Goal: Information Seeking & Learning: Learn about a topic

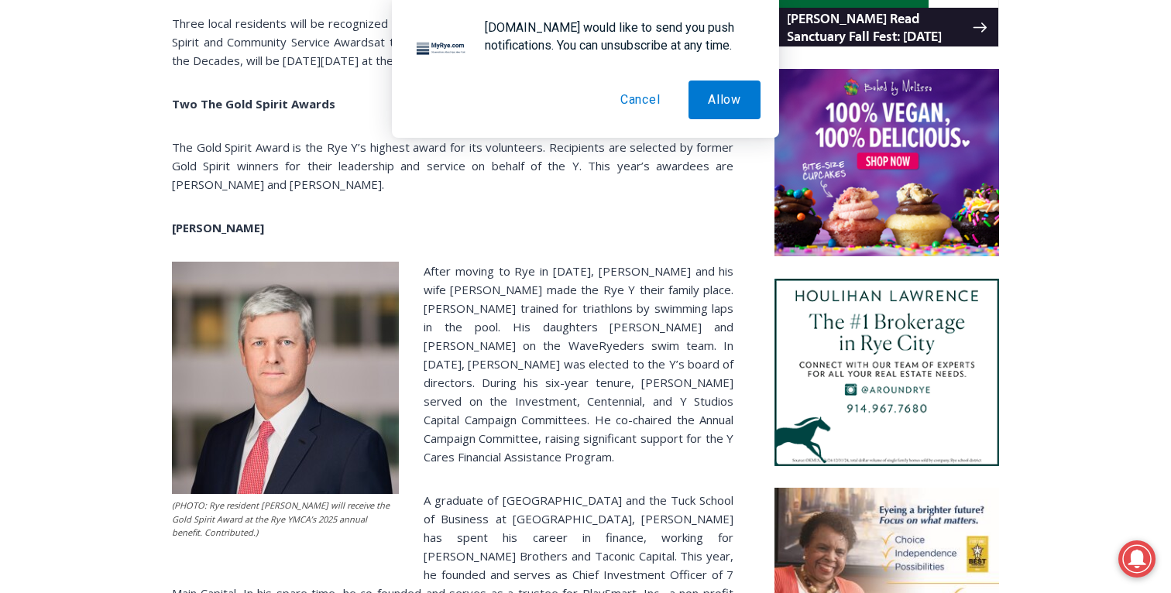
scroll to position [1206, 0]
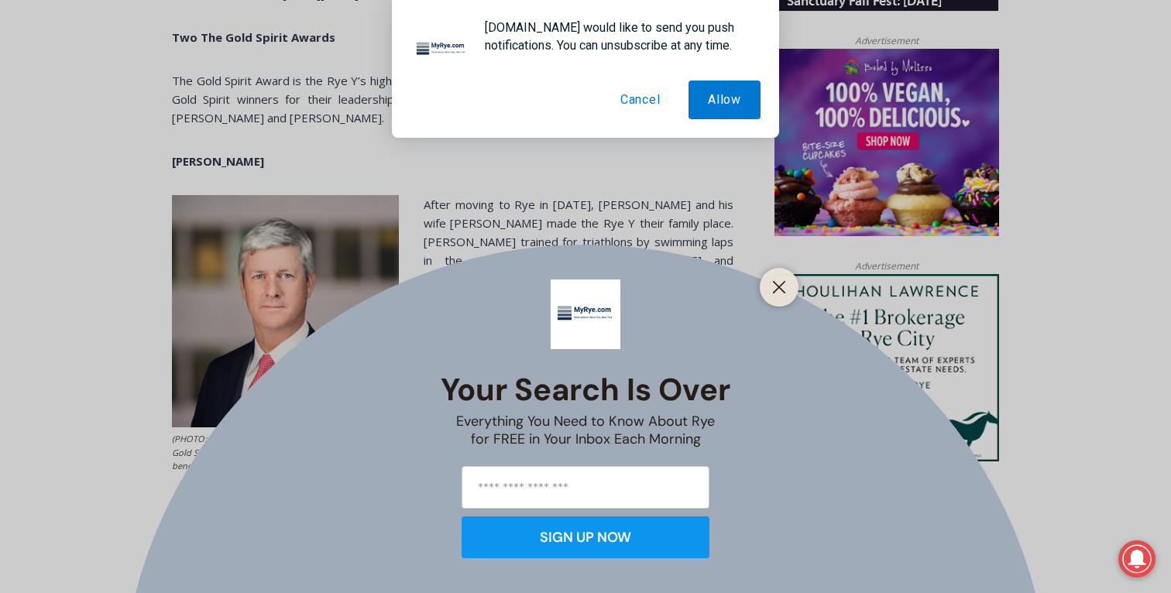
click at [773, 272] on div at bounding box center [778, 287] width 39 height 39
click at [777, 285] on line "Close" at bounding box center [778, 287] width 11 height 11
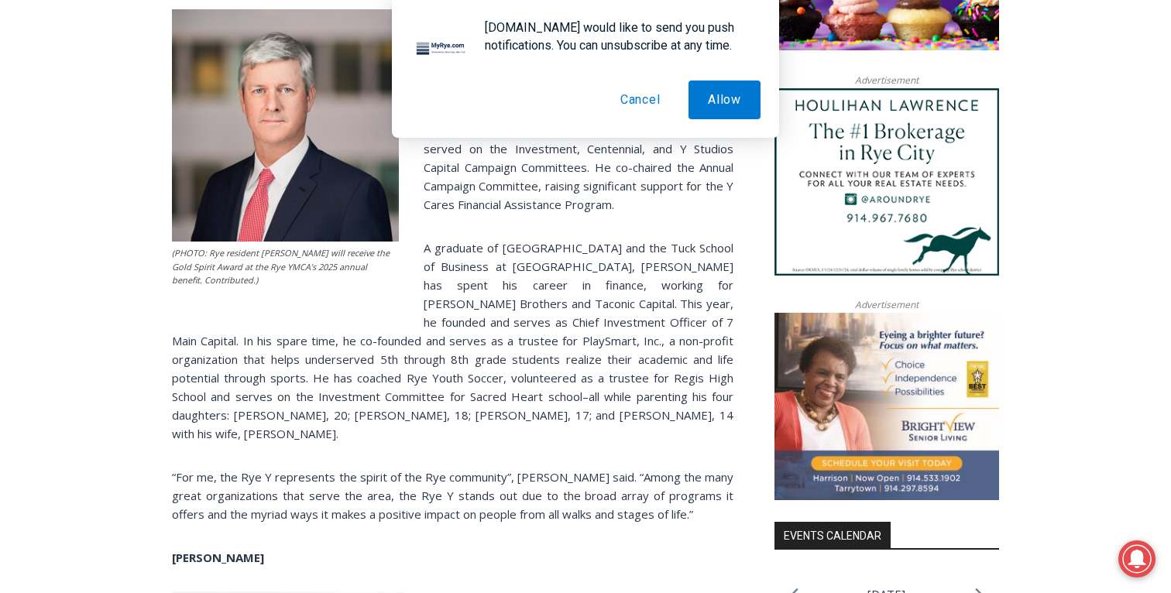
scroll to position [1430, 0]
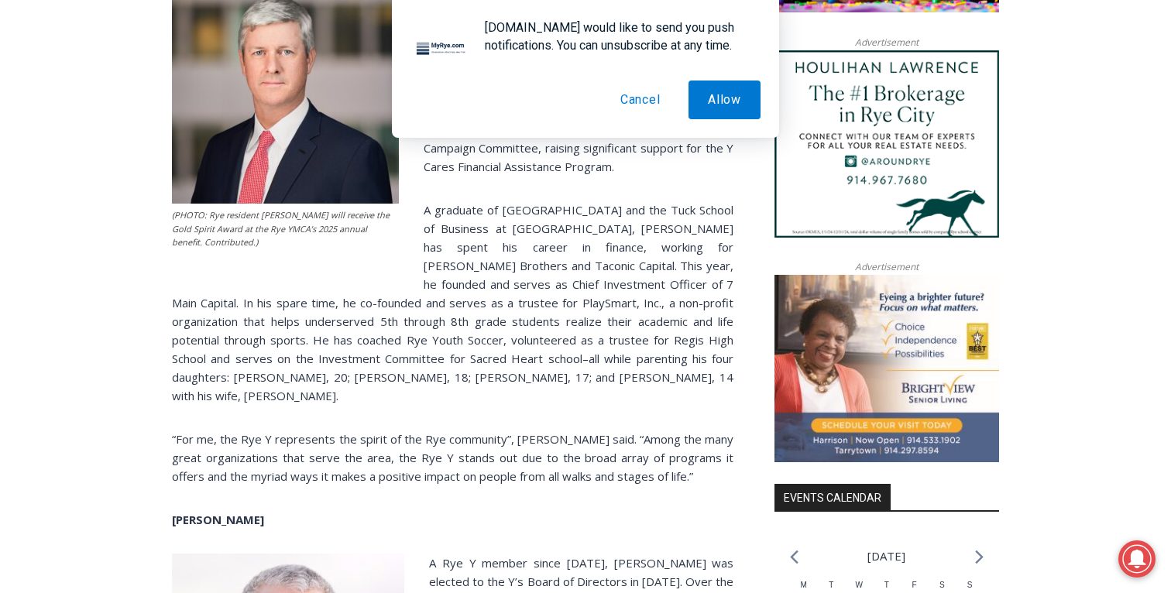
click at [646, 103] on button "Cancel" at bounding box center [640, 100] width 79 height 39
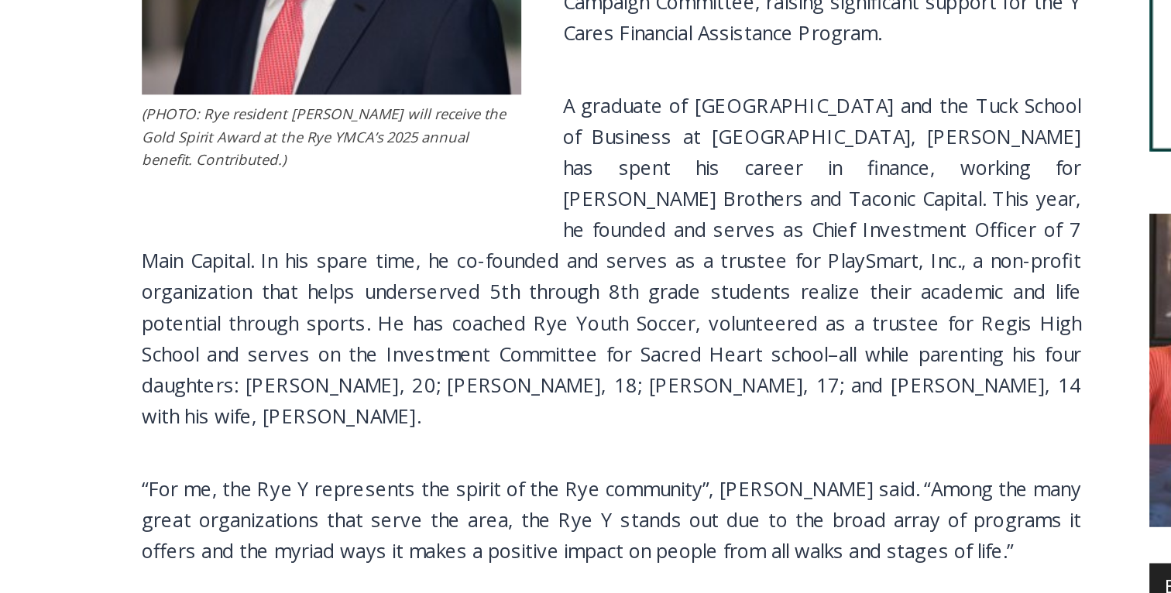
click at [462, 290] on p "A graduate of [GEOGRAPHIC_DATA] and the Tuck School of Business at [GEOGRAPHIC_…" at bounding box center [452, 303] width 561 height 204
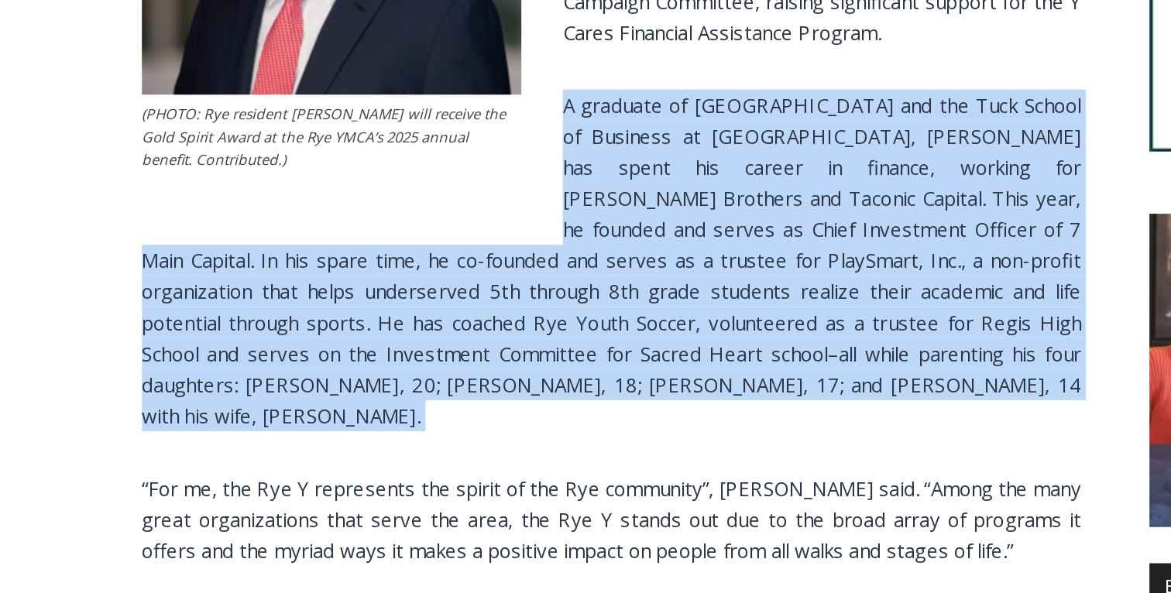
click at [462, 290] on p "A graduate of [GEOGRAPHIC_DATA] and the Tuck School of Business at [GEOGRAPHIC_…" at bounding box center [452, 303] width 561 height 204
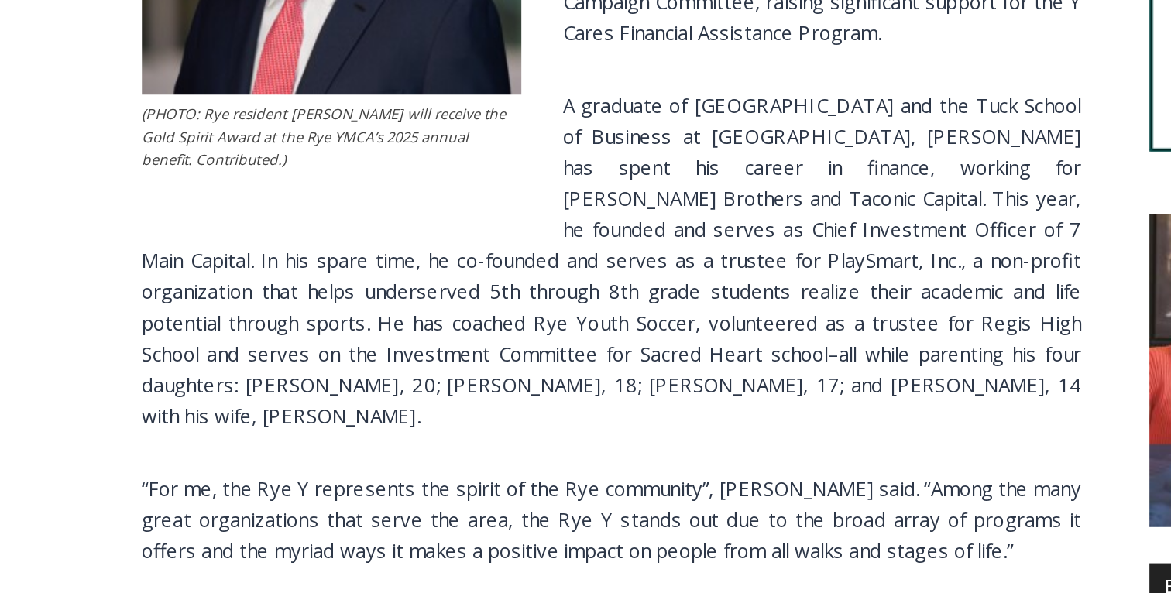
click at [462, 290] on p "A graduate of [GEOGRAPHIC_DATA] and the Tuck School of Business at [GEOGRAPHIC_…" at bounding box center [452, 303] width 561 height 204
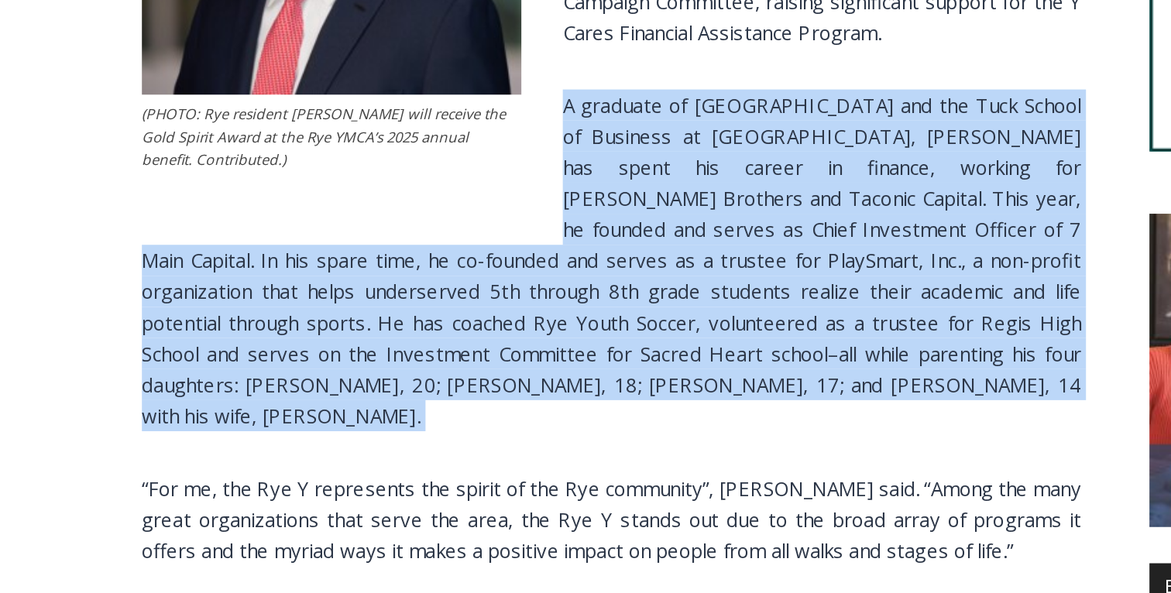
click at [462, 290] on p "A graduate of [GEOGRAPHIC_DATA] and the Tuck School of Business at [GEOGRAPHIC_…" at bounding box center [452, 303] width 561 height 204
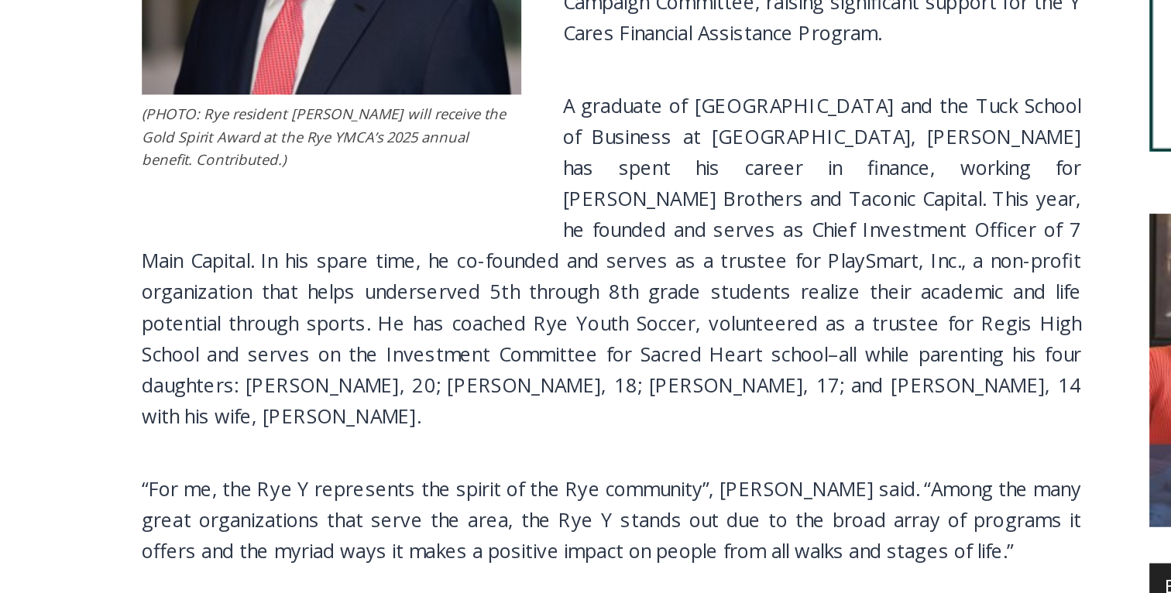
click at [462, 290] on p "A graduate of [GEOGRAPHIC_DATA] and the Tuck School of Business at [GEOGRAPHIC_…" at bounding box center [452, 303] width 561 height 204
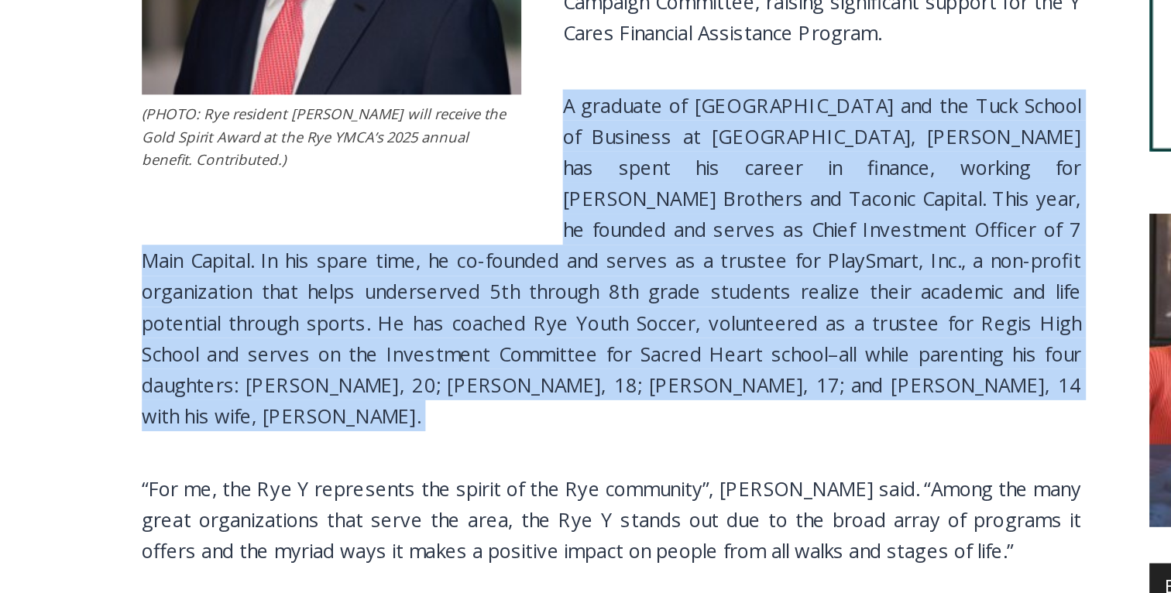
click at [462, 290] on p "A graduate of [GEOGRAPHIC_DATA] and the Tuck School of Business at [GEOGRAPHIC_…" at bounding box center [452, 303] width 561 height 204
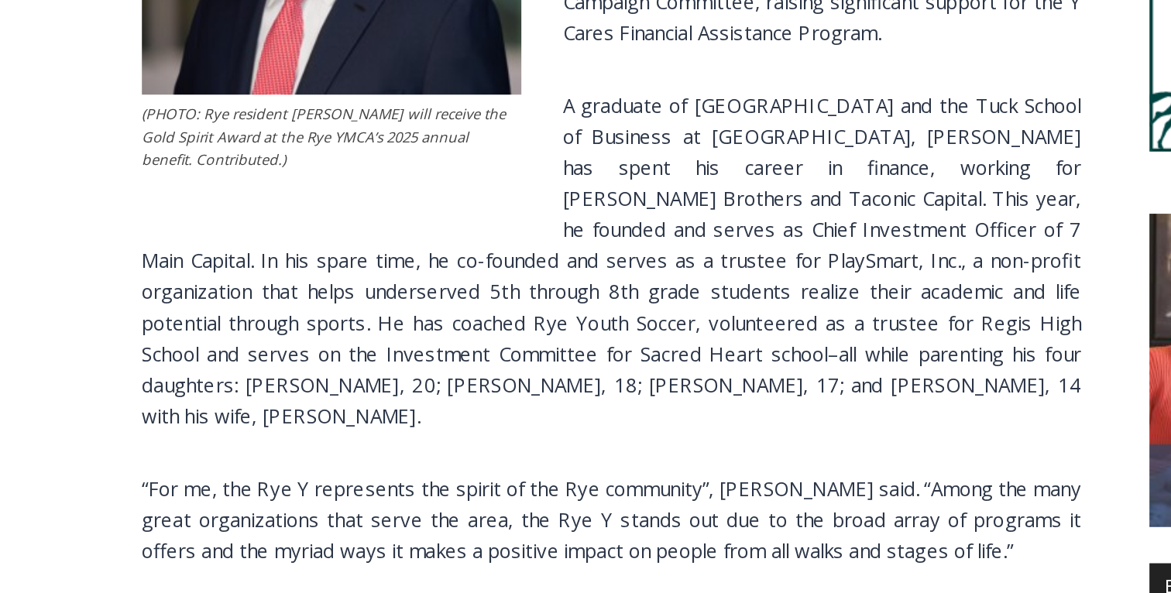
click at [462, 290] on p "A graduate of [GEOGRAPHIC_DATA] and the Tuck School of Business at [GEOGRAPHIC_…" at bounding box center [452, 303] width 561 height 204
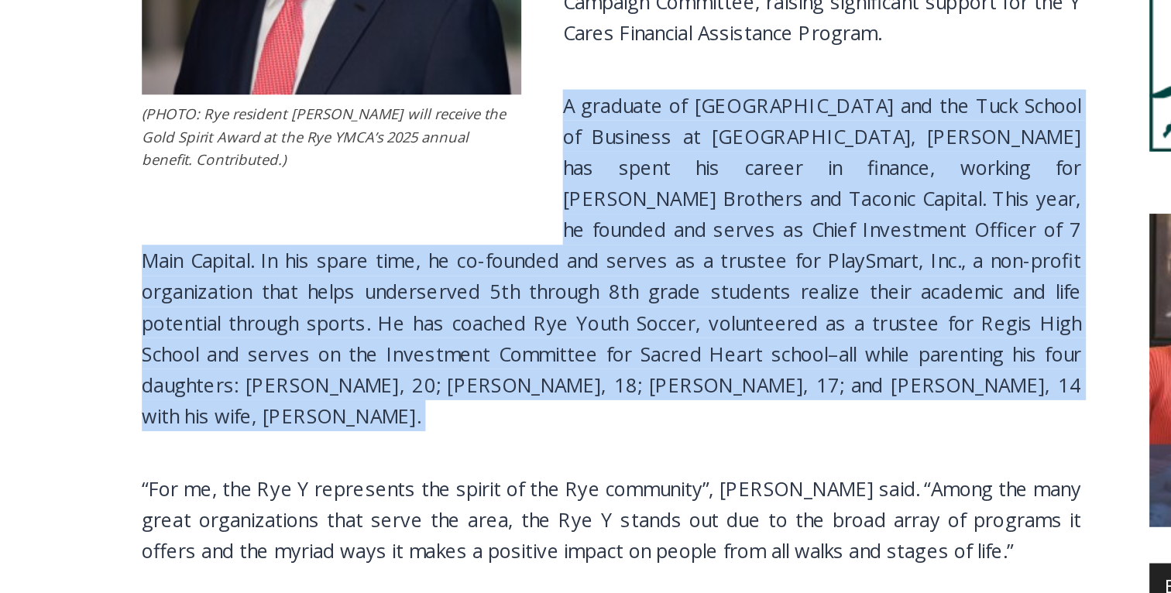
click at [462, 290] on p "A graduate of [GEOGRAPHIC_DATA] and the Tuck School of Business at [GEOGRAPHIC_…" at bounding box center [452, 303] width 561 height 204
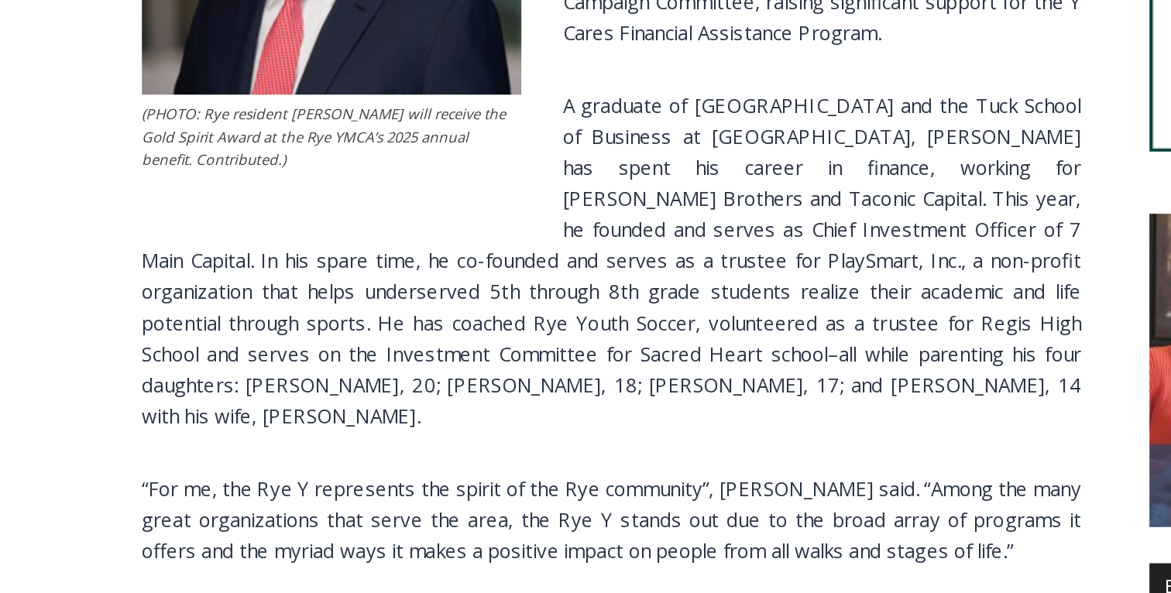
click at [462, 290] on p "A graduate of [GEOGRAPHIC_DATA] and the Tuck School of Business at [GEOGRAPHIC_…" at bounding box center [452, 303] width 561 height 204
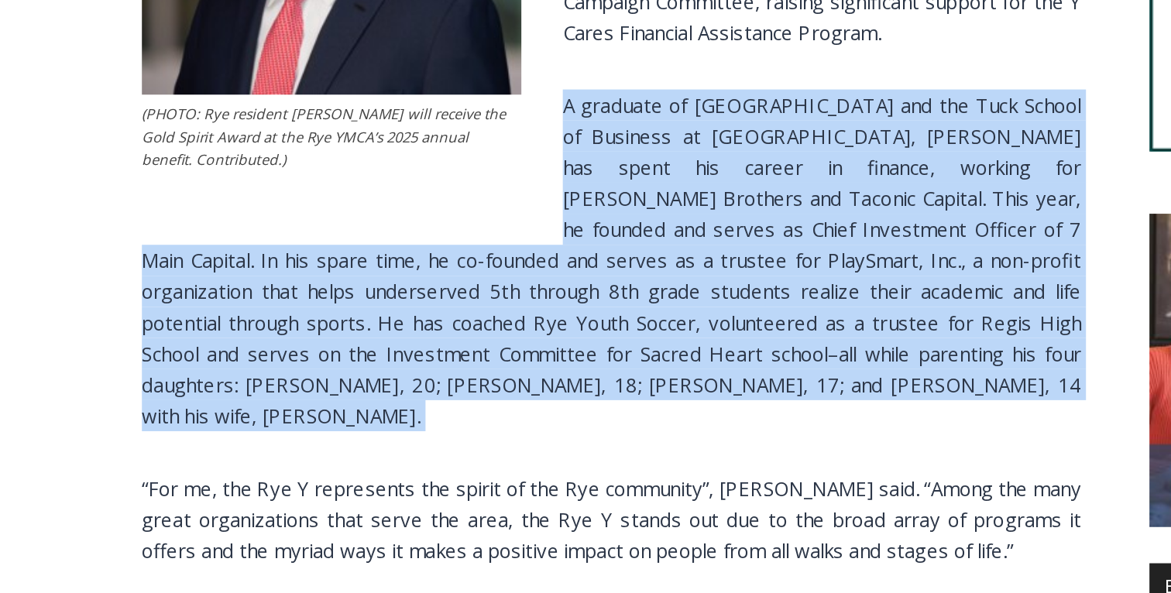
click at [462, 290] on p "A graduate of [GEOGRAPHIC_DATA] and the Tuck School of Business at [GEOGRAPHIC_…" at bounding box center [452, 303] width 561 height 204
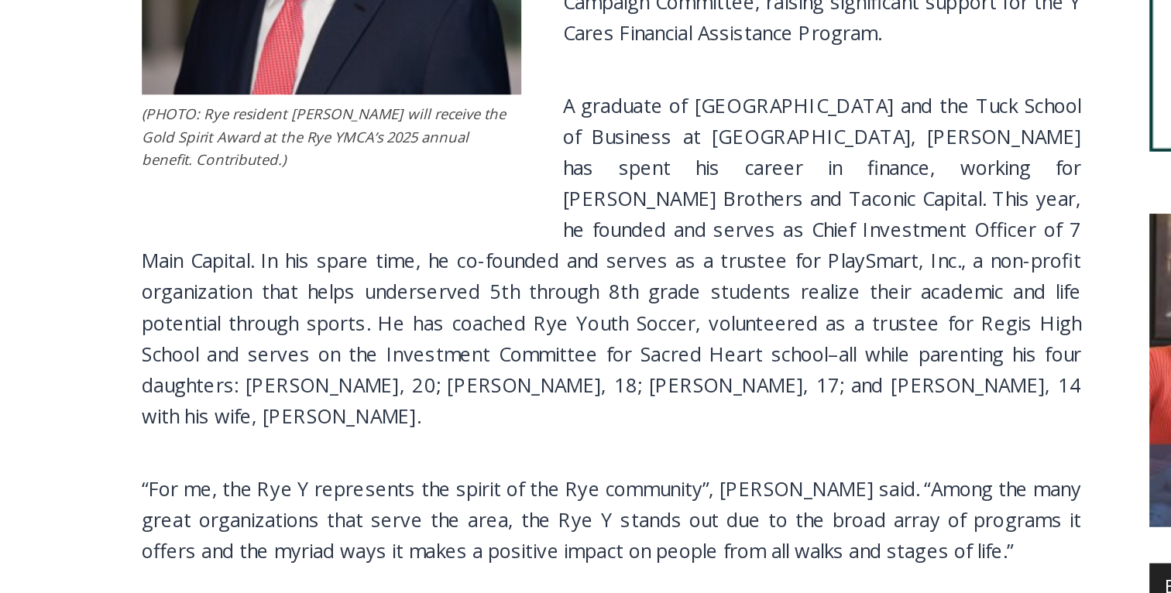
click at [462, 290] on p "A graduate of [GEOGRAPHIC_DATA] and the Tuck School of Business at [GEOGRAPHIC_…" at bounding box center [452, 303] width 561 height 204
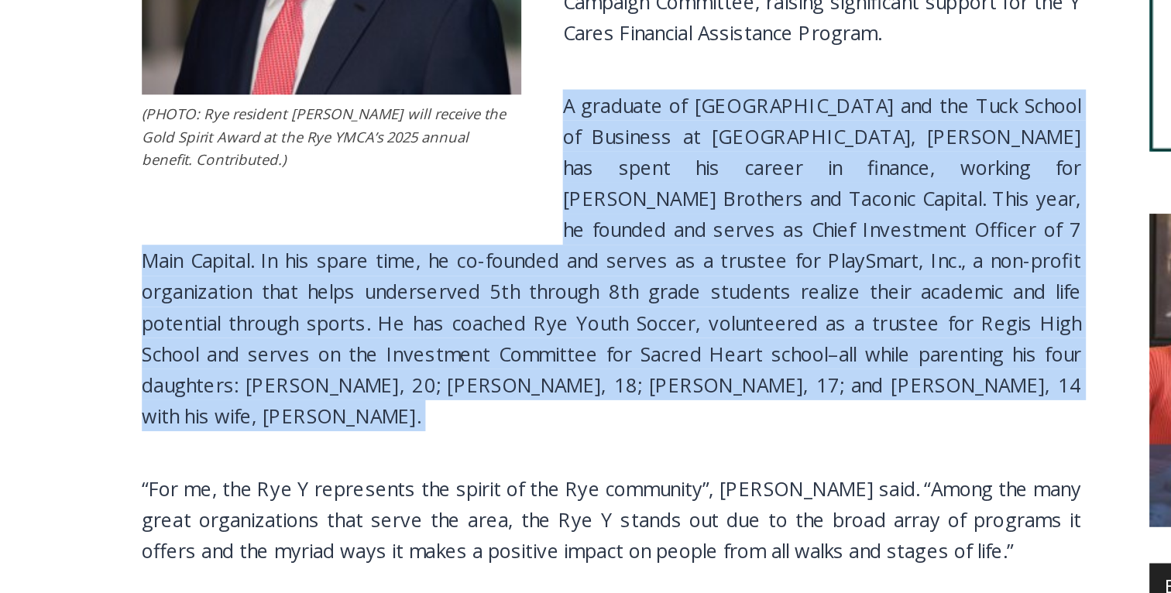
click at [462, 290] on p "A graduate of [GEOGRAPHIC_DATA] and the Tuck School of Business at [GEOGRAPHIC_…" at bounding box center [452, 303] width 561 height 204
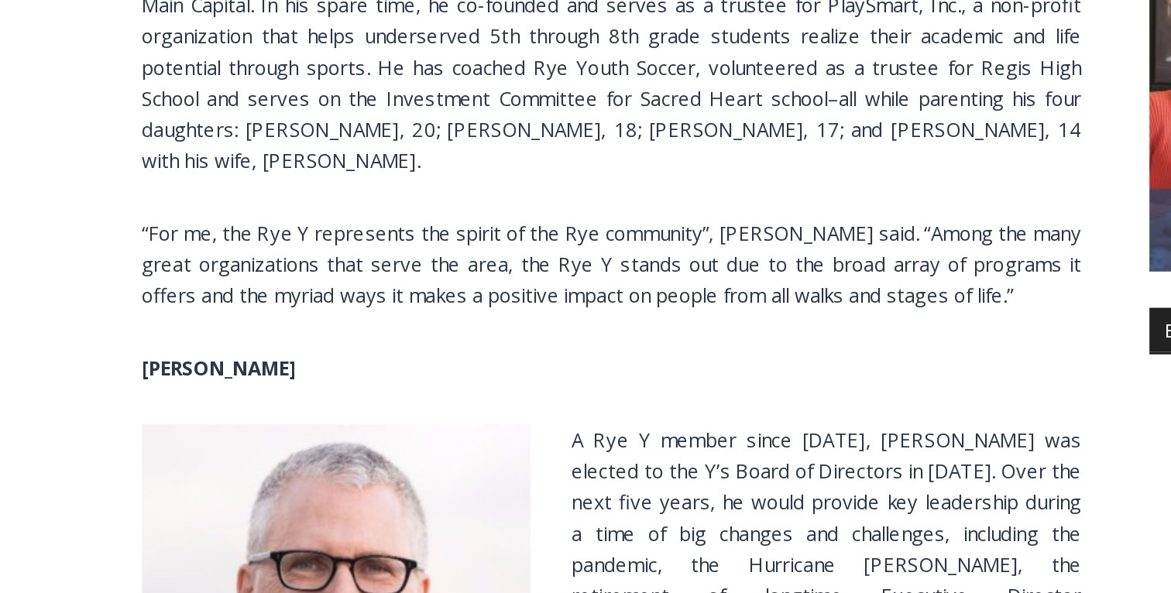
scroll to position [1493, 0]
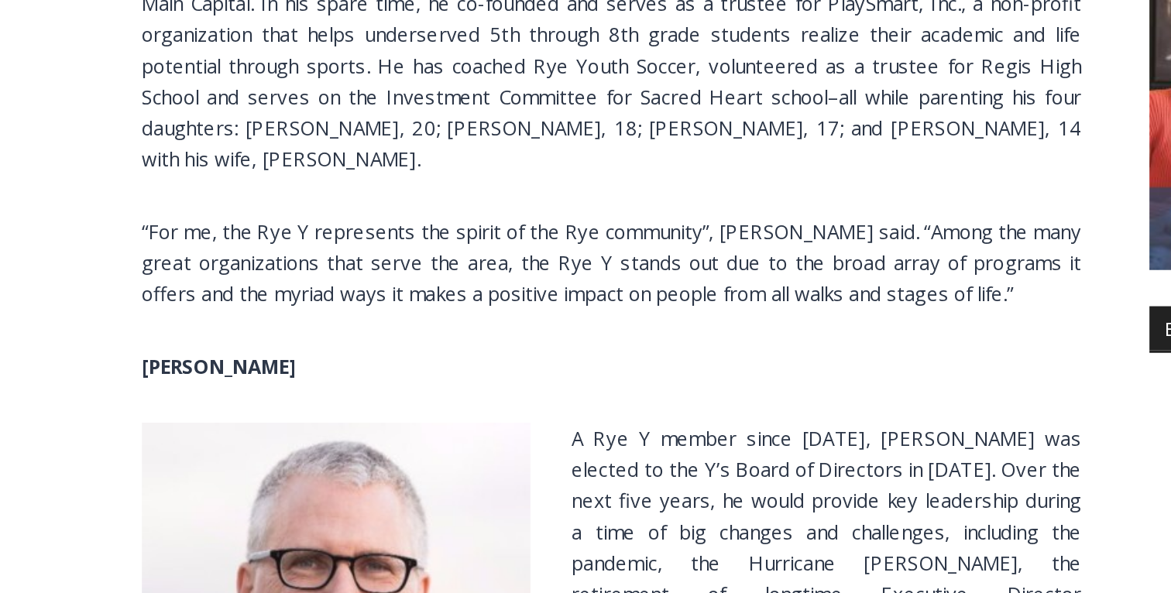
click at [375, 385] on p "“For me, the Rye Y represents the spirit of the Rye community”, [PERSON_NAME] s…" at bounding box center [452, 395] width 561 height 56
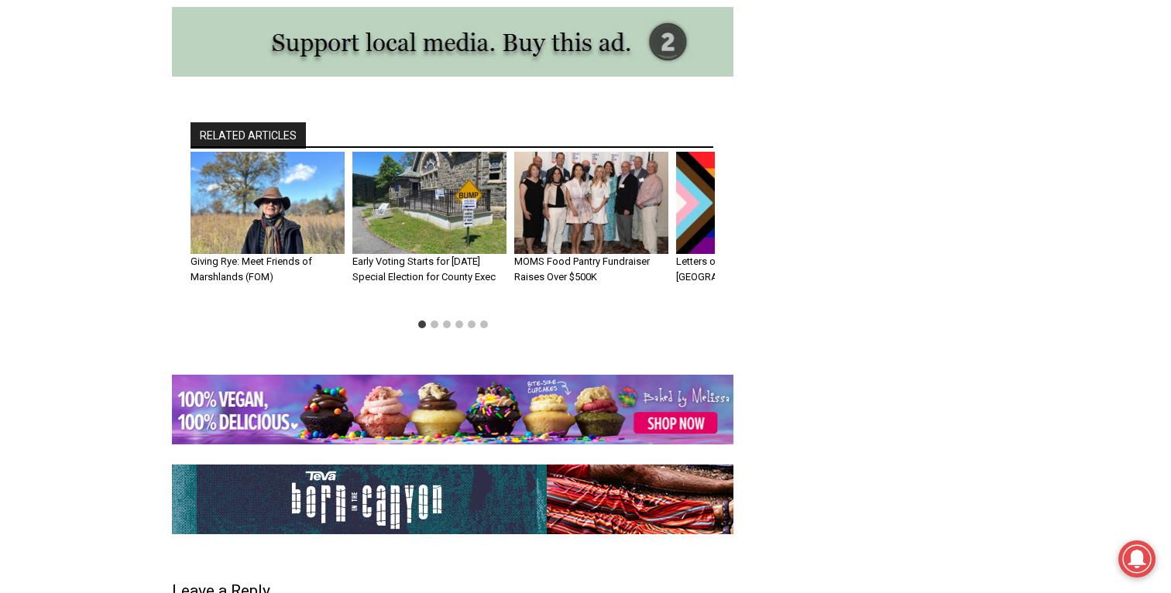
scroll to position [3626, 0]
